Goal: Task Accomplishment & Management: Manage account settings

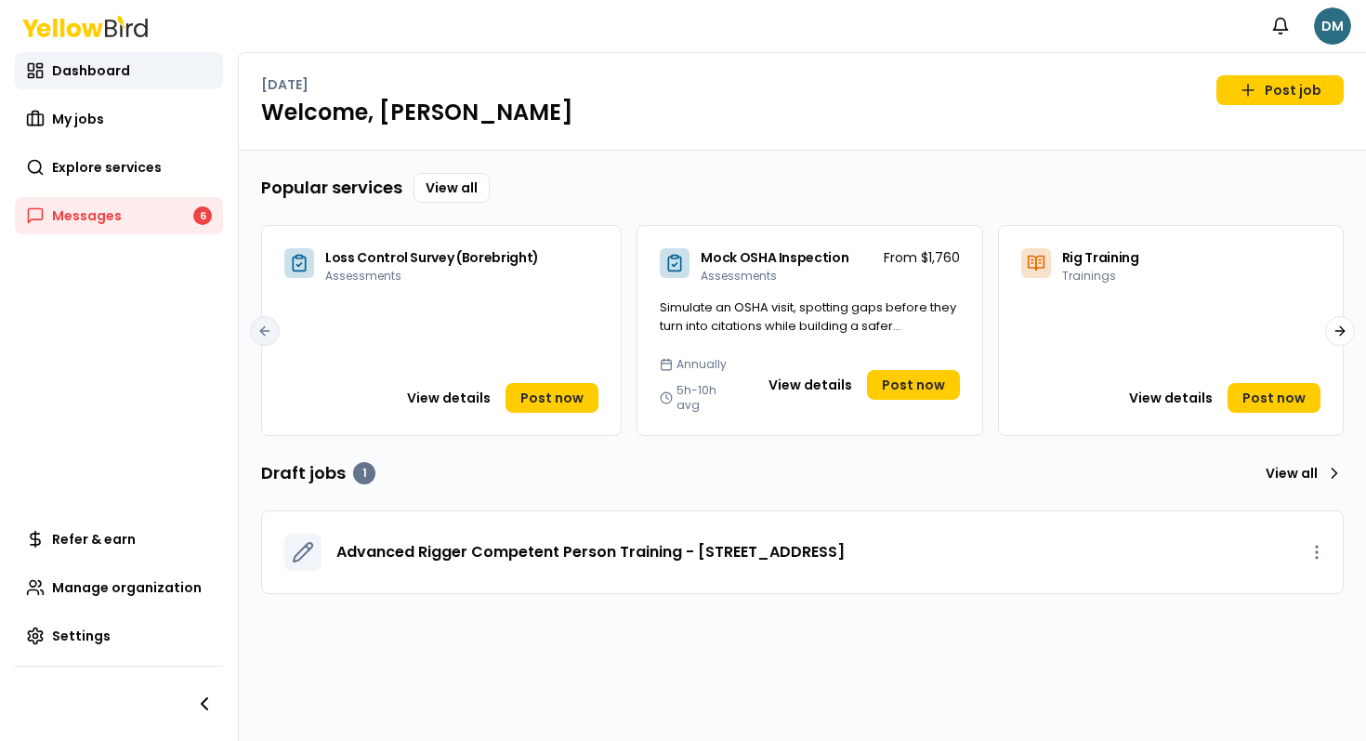
click at [1337, 25] on html "Notifications DM Dashboard My jobs Explore services Messages 6 Refer & earn Man…" at bounding box center [683, 370] width 1366 height 741
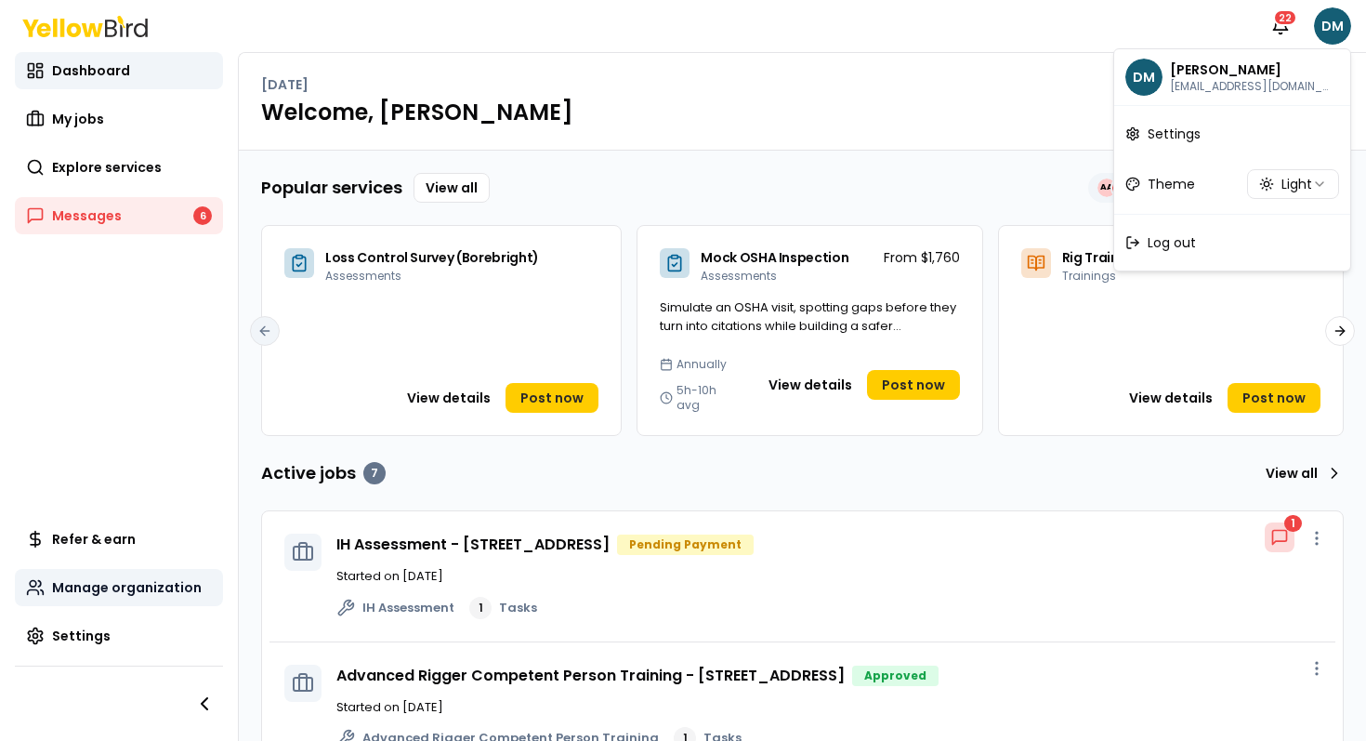
click at [110, 588] on html "Notifications 22 DM Dashboard My jobs Explore services Messages 6 Refer & earn …" at bounding box center [683, 370] width 1366 height 741
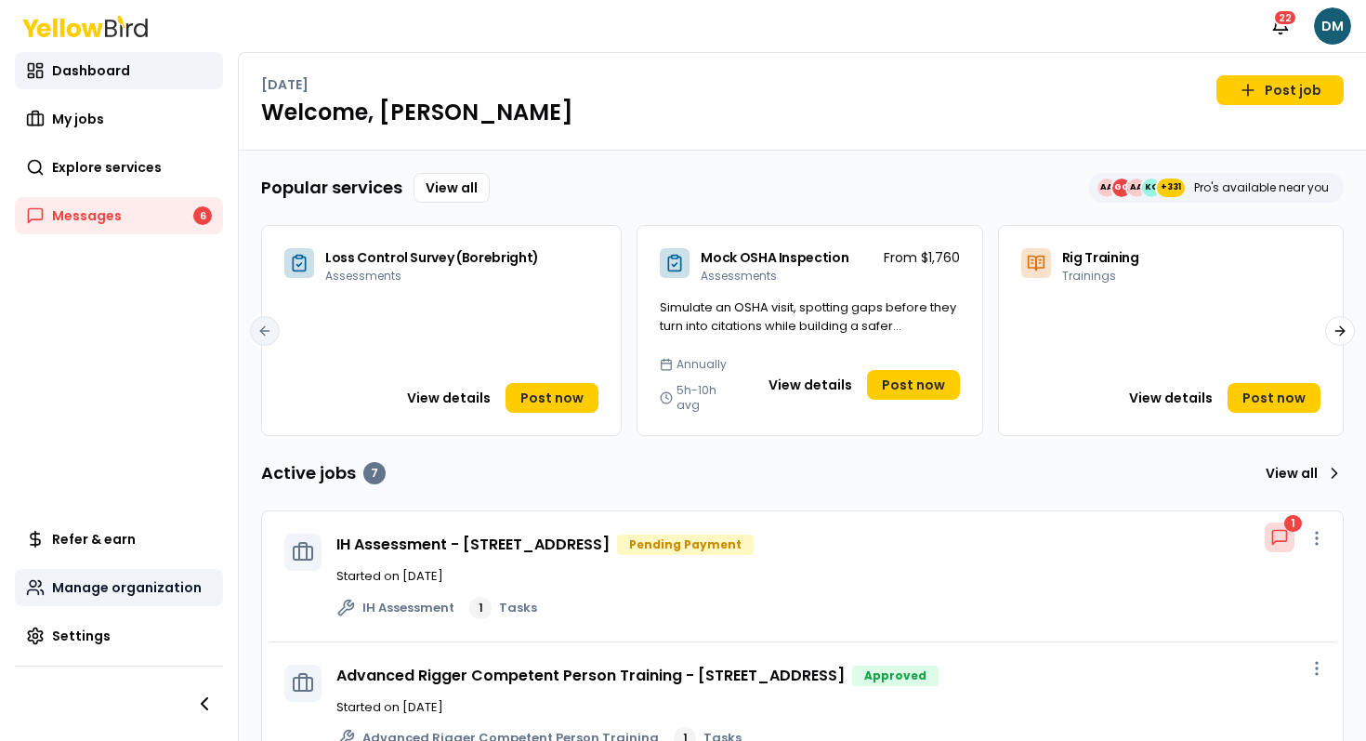
click at [110, 588] on span "Manage organization" at bounding box center [127, 587] width 150 height 19
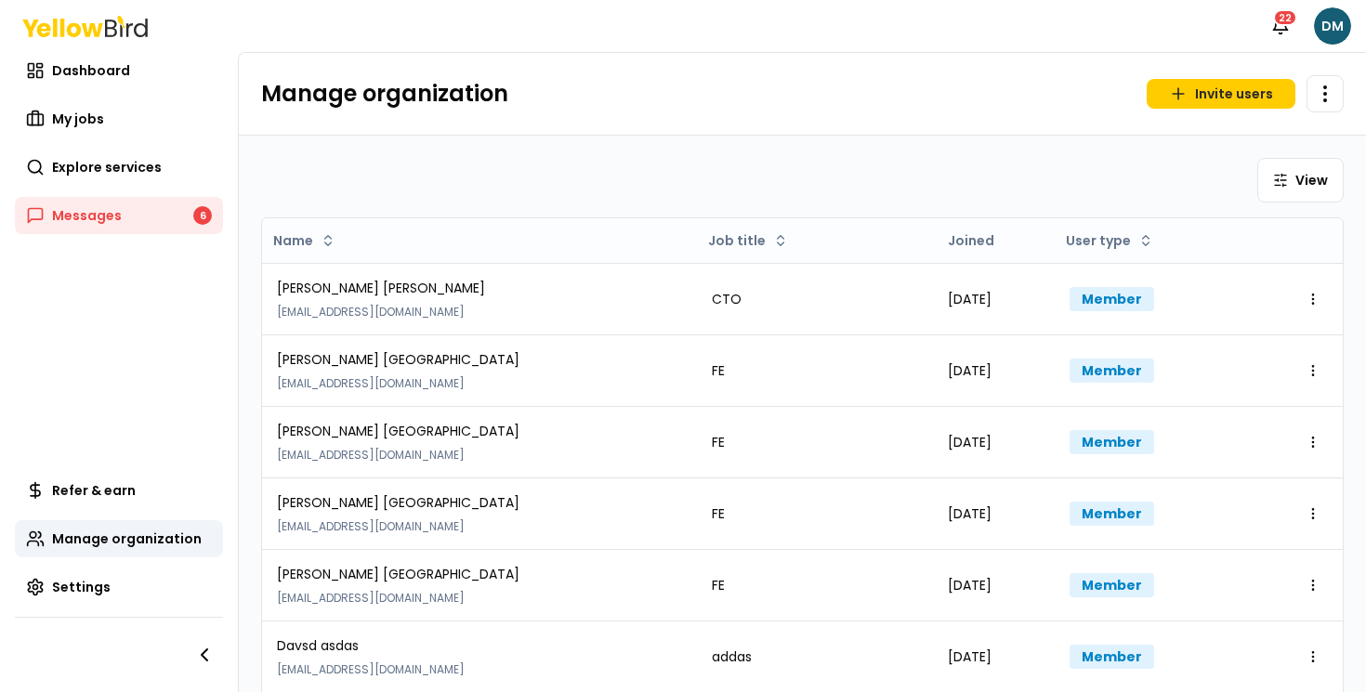
click at [913, 139] on div "View Name Job title Joined User type [PERSON_NAME] [EMAIL_ADDRESS][DOMAIN_NAME]…" at bounding box center [802, 569] width 1127 height 866
click at [1187, 85] on icon "button" at bounding box center [1178, 94] width 19 height 19
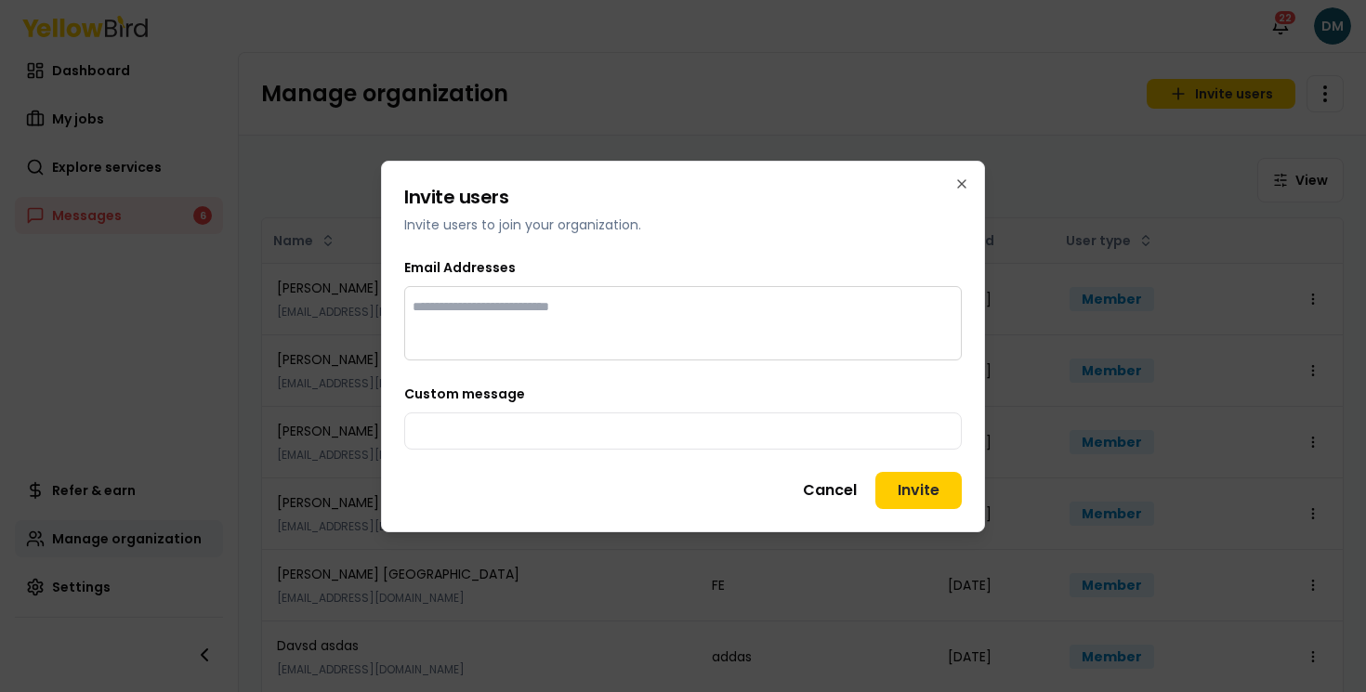
click at [778, 200] on h2 "Invite users" at bounding box center [683, 197] width 558 height 26
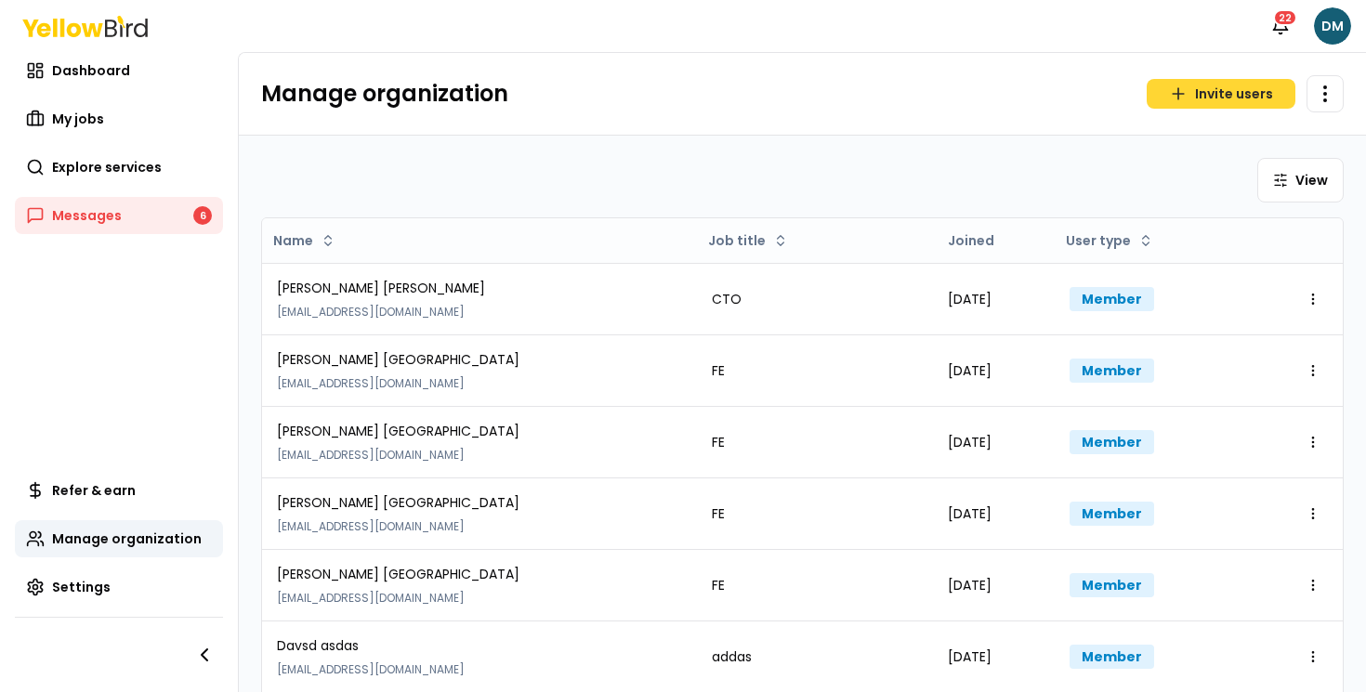
click at [1192, 94] on button "Invite users" at bounding box center [1221, 94] width 149 height 30
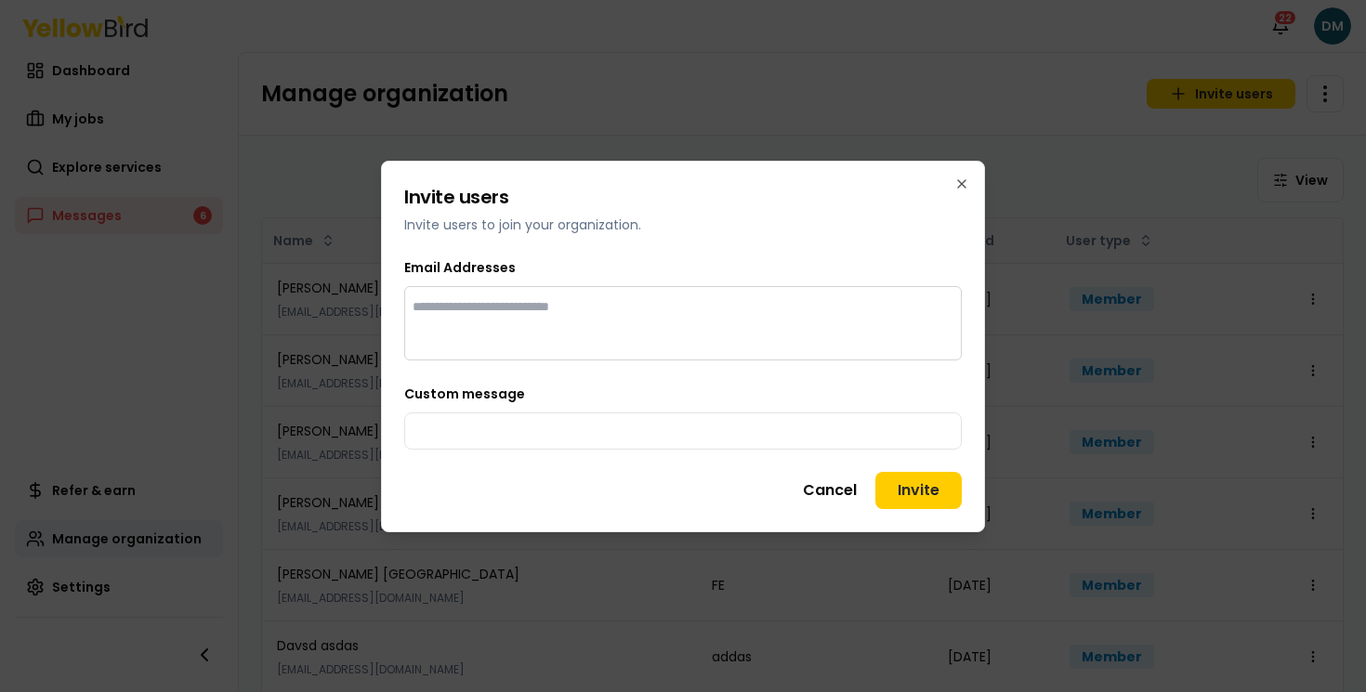
click at [605, 301] on input "Type an email and press enter" at bounding box center [524, 306] width 223 height 19
type input "**********"
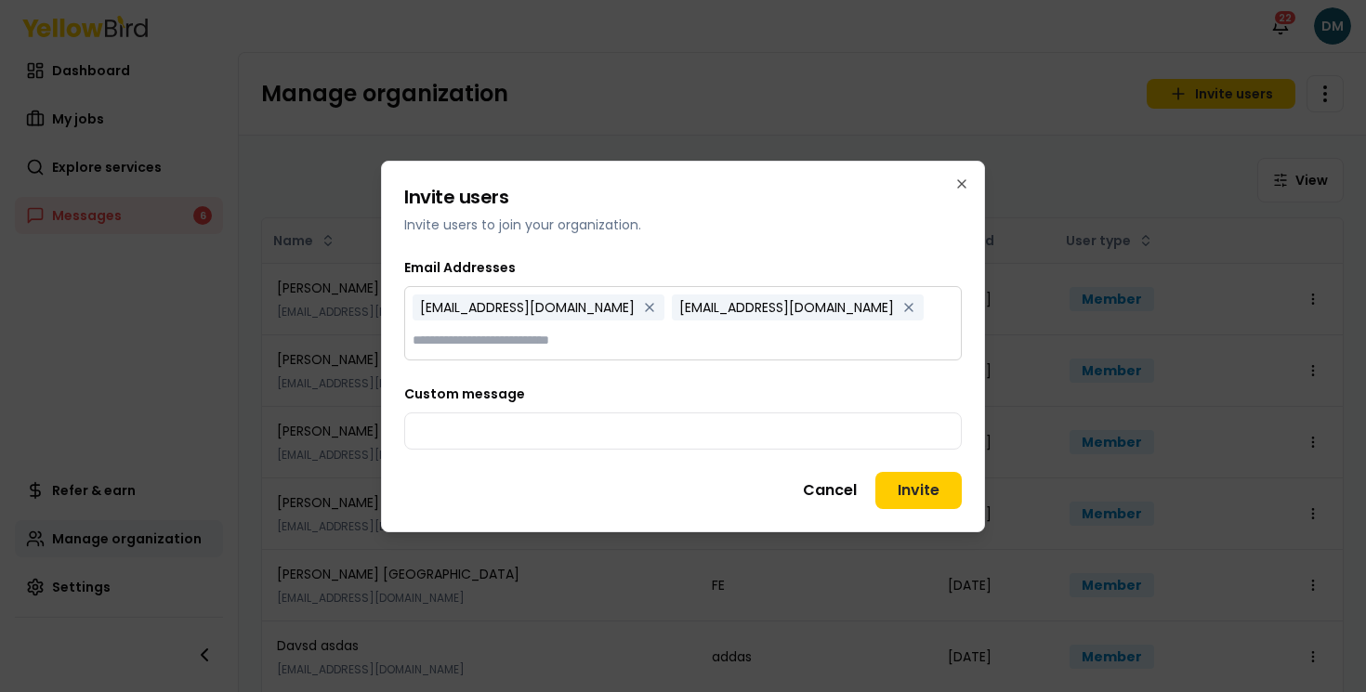
click at [606, 323] on div "[EMAIL_ADDRESS][DOMAIN_NAME] [EMAIL_ADDRESS][DOMAIN_NAME]" at bounding box center [683, 322] width 556 height 71
click at [605, 337] on input "Type an email and press enter" at bounding box center [524, 340] width 223 height 19
